Goal: Find specific page/section: Find specific page/section

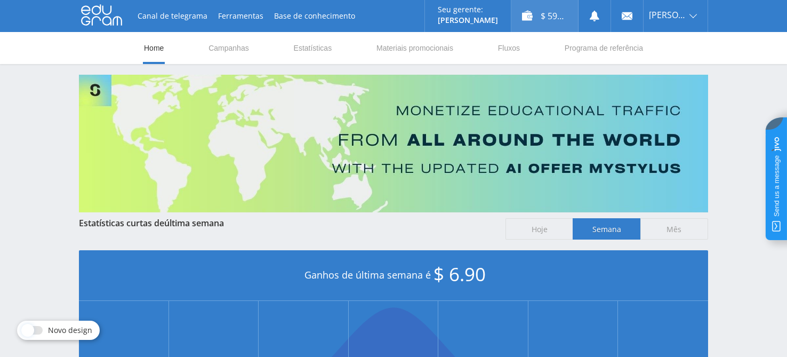
click at [533, 16] on div "$ 59.29" at bounding box center [544, 16] width 67 height 32
